Goal: Navigation & Orientation: Find specific page/section

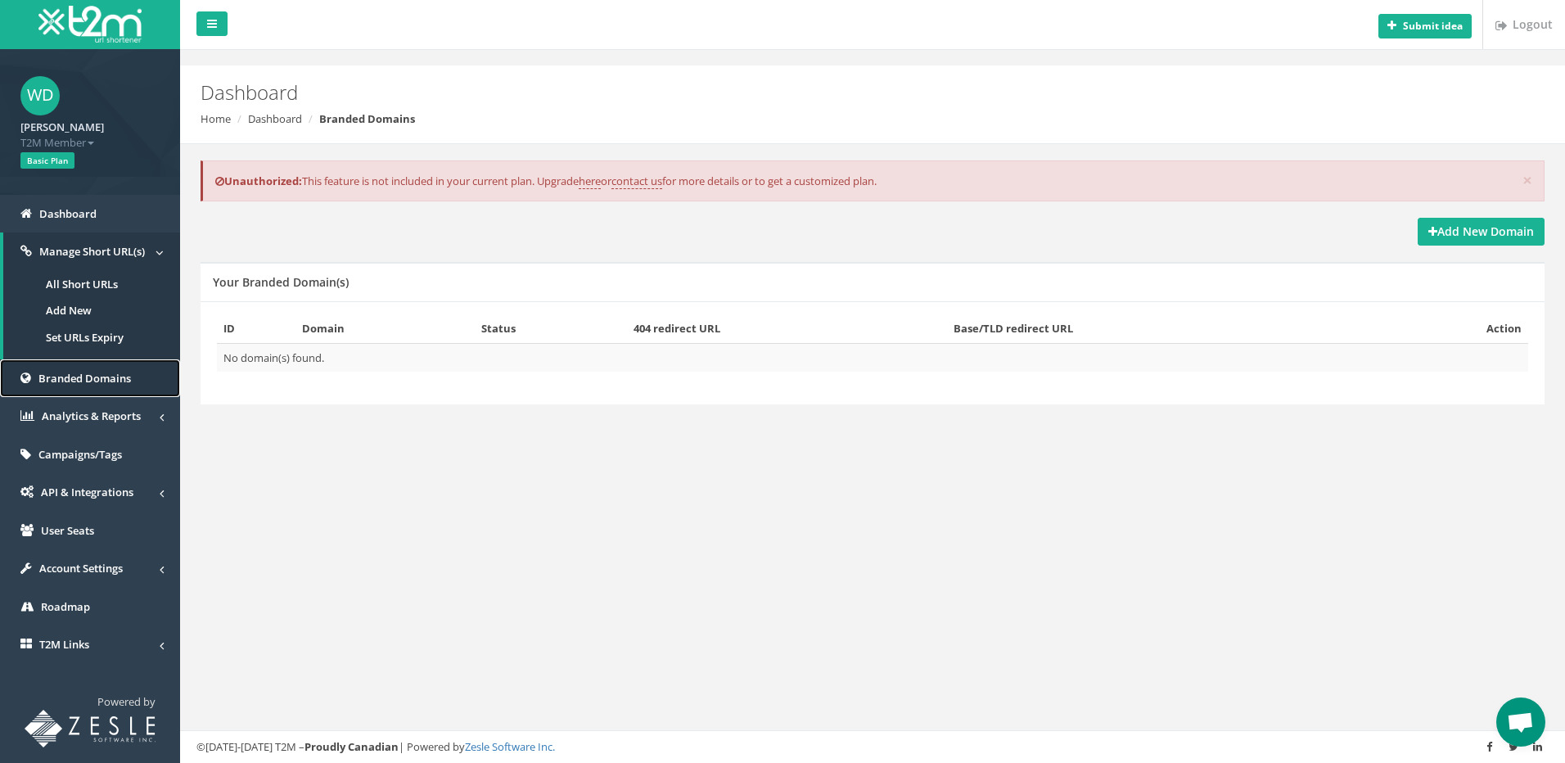
click at [65, 383] on span "Branded Domains" at bounding box center [84, 378] width 93 height 15
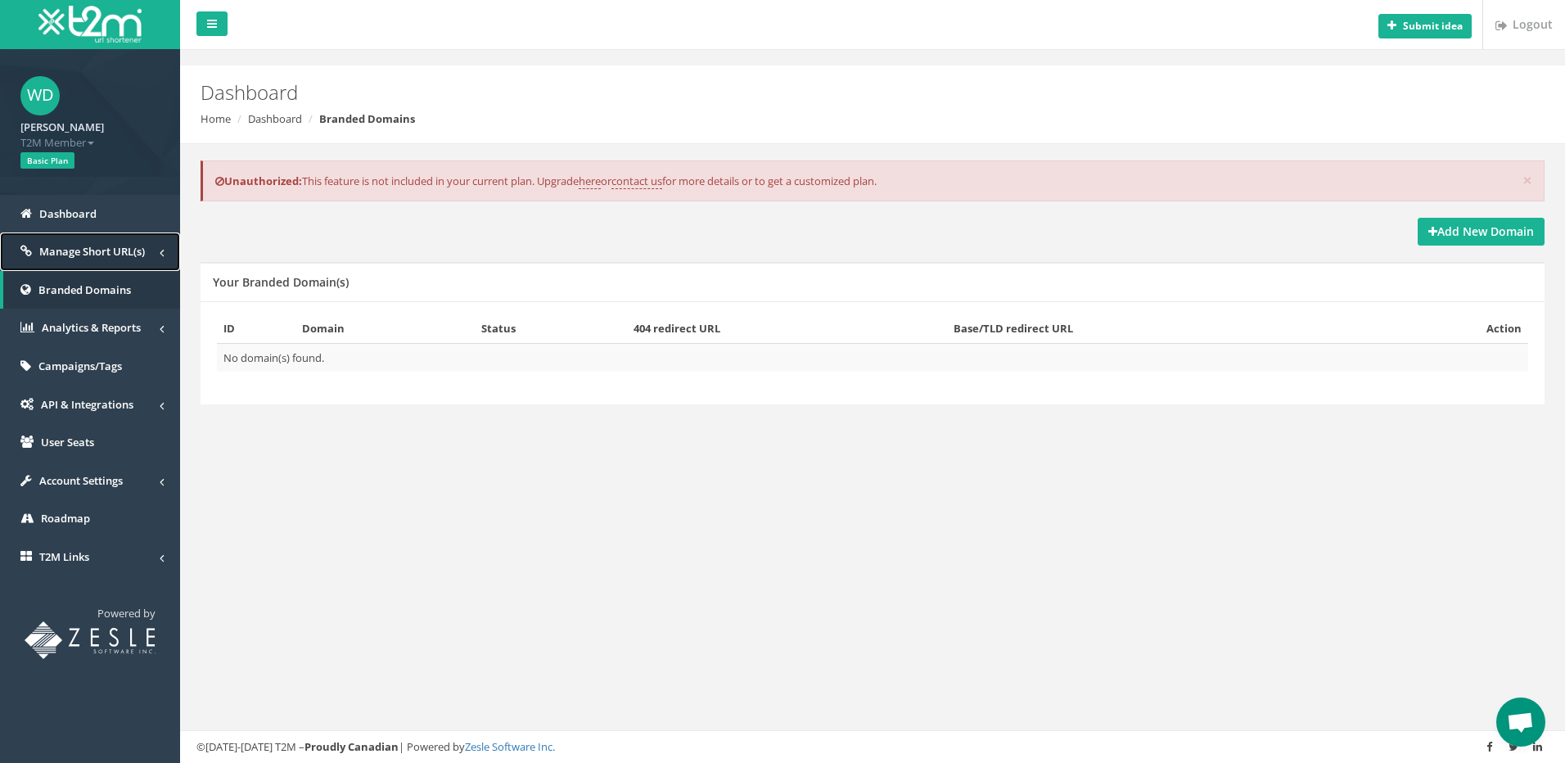
click at [37, 249] on link "Manage Short URL(s)" at bounding box center [90, 251] width 180 height 38
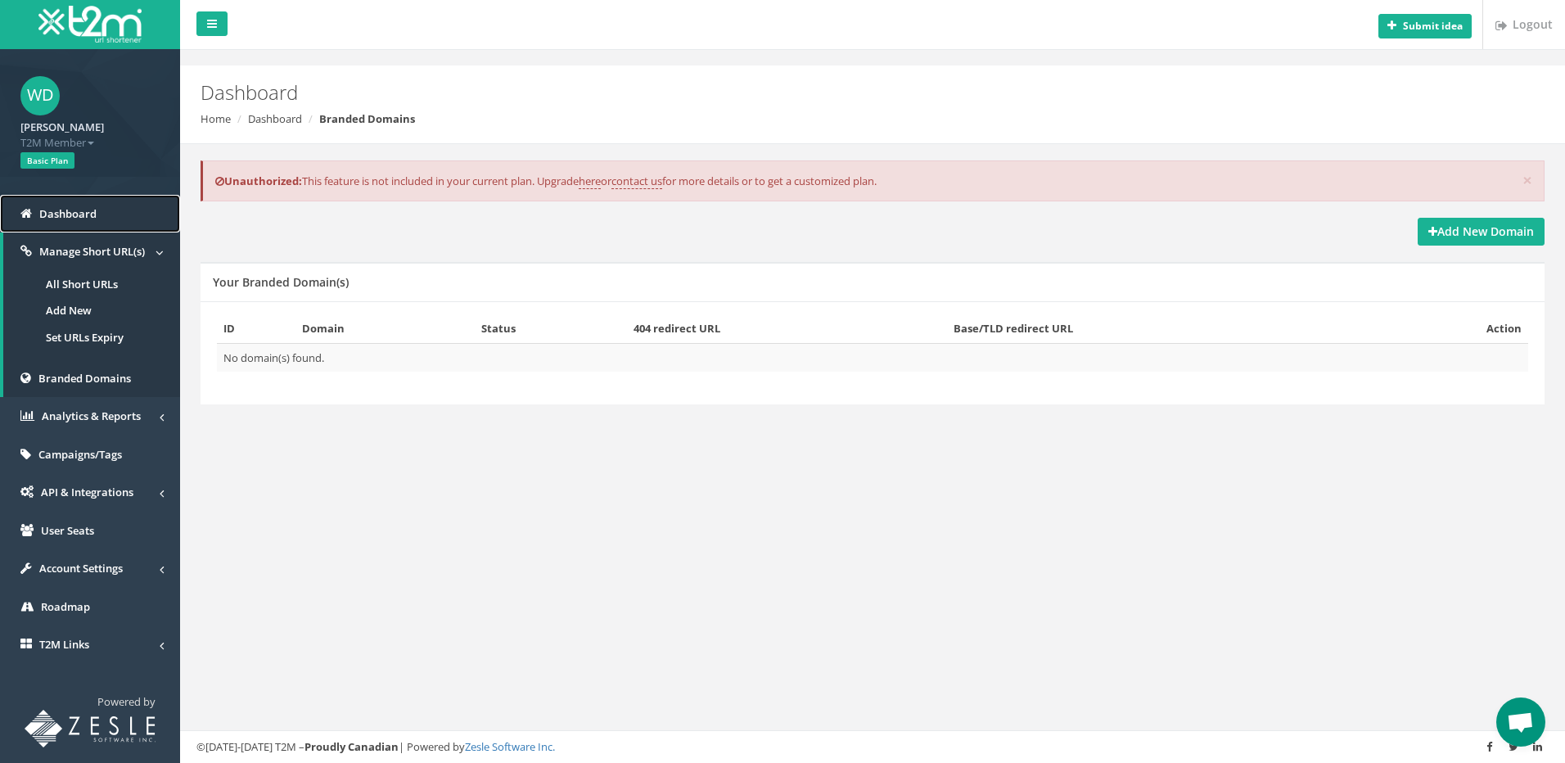
click at [49, 213] on span "Dashboard" at bounding box center [67, 213] width 57 height 15
